Goal: Information Seeking & Learning: Learn about a topic

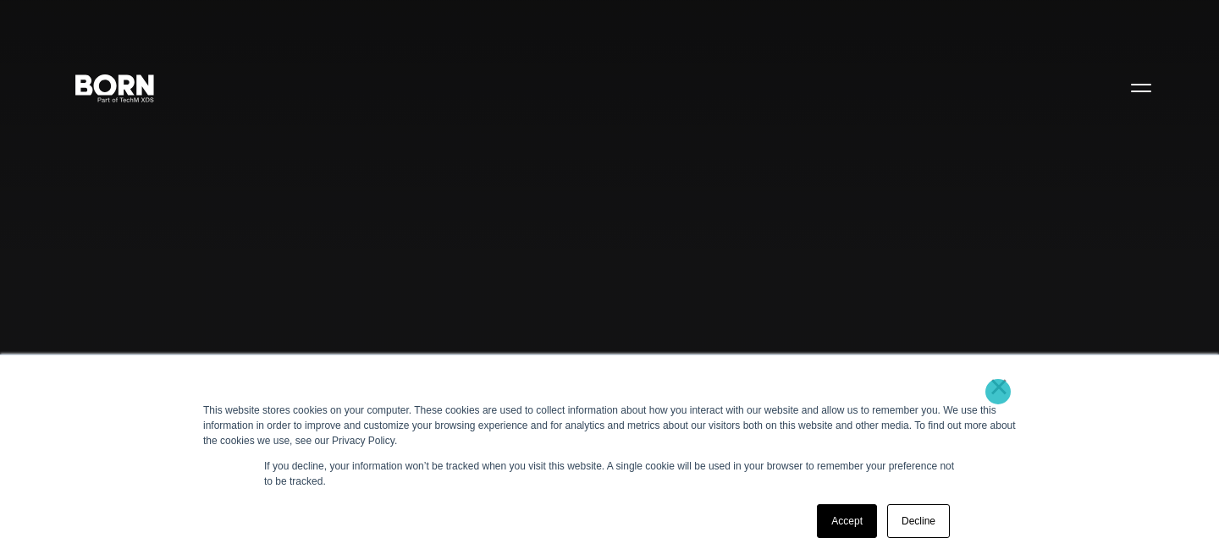
click at [998, 392] on link "×" at bounding box center [999, 386] width 20 height 15
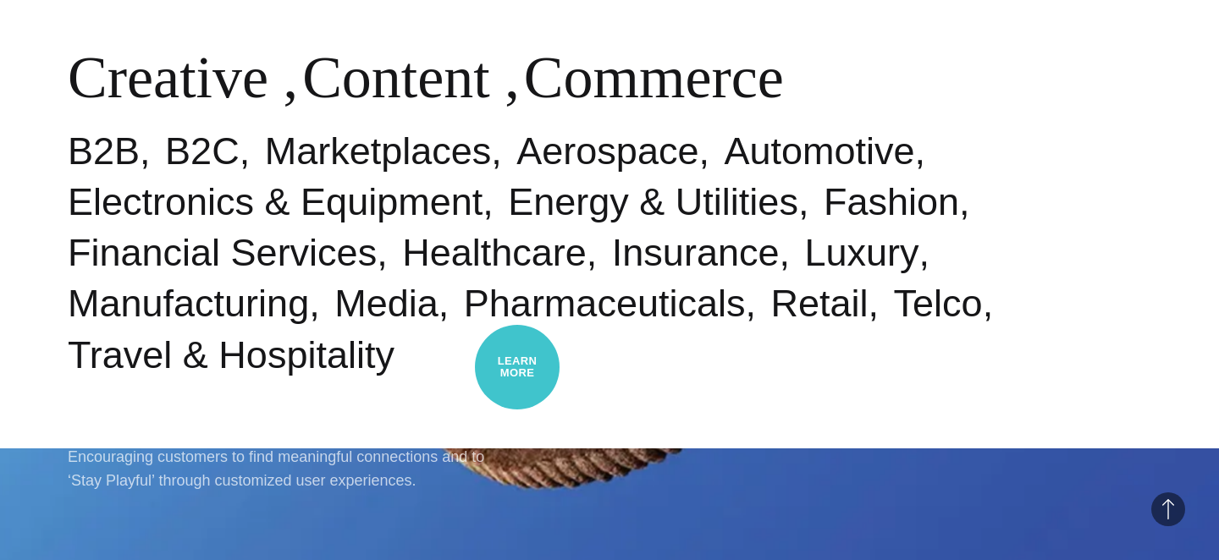
scroll to position [667, 0]
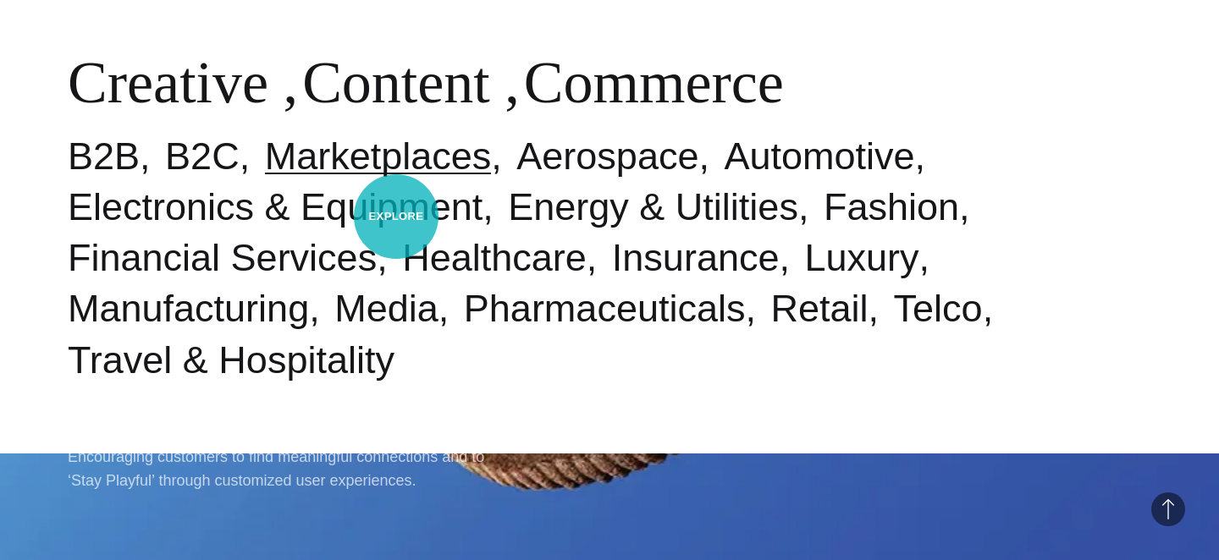
click at [396, 178] on link "Marketplaces" at bounding box center [378, 156] width 227 height 43
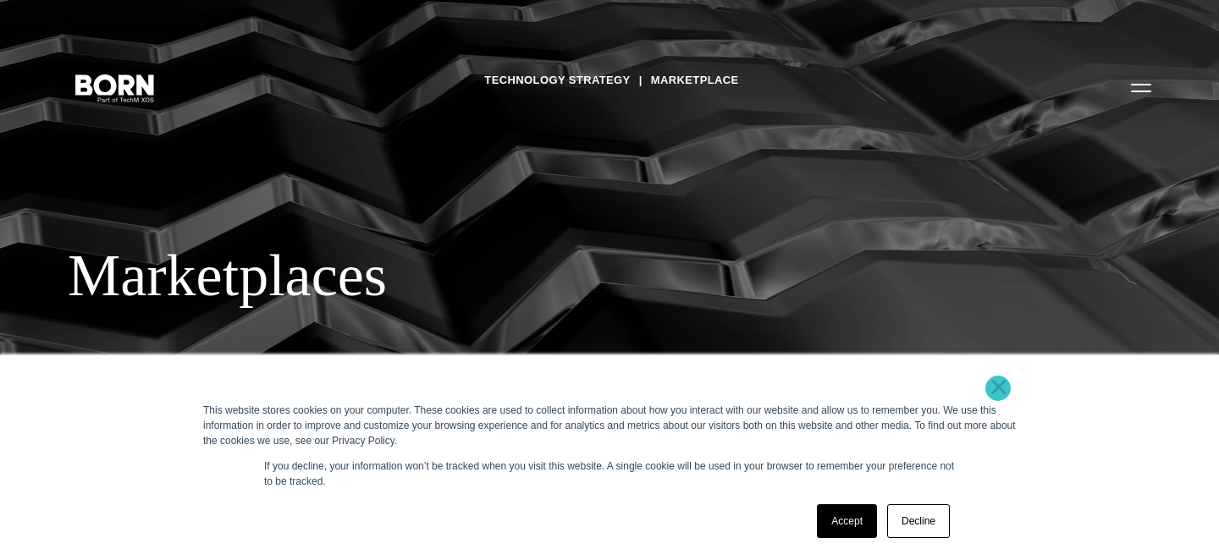
click at [998, 389] on link "×" at bounding box center [999, 386] width 20 height 15
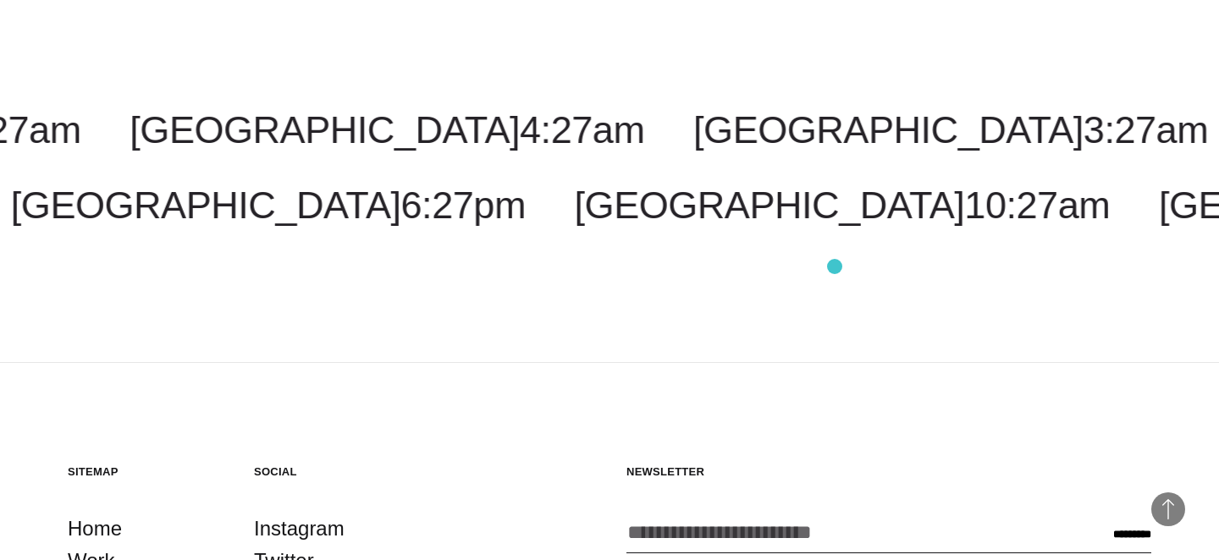
scroll to position [2958, 0]
